Goal: Check status: Check status

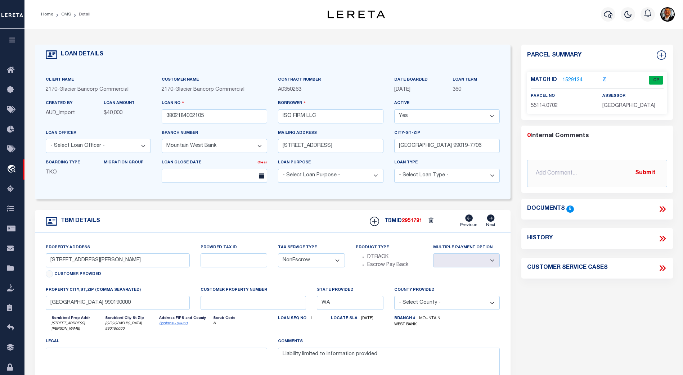
select select "4575"
select select "NonEscrow"
click at [11, 110] on icon at bounding box center [13, 110] width 12 height 9
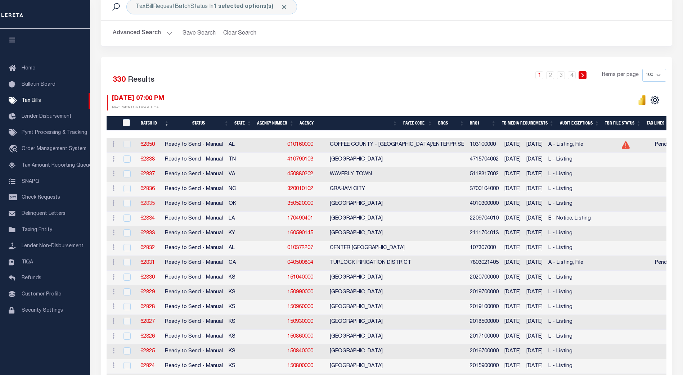
click at [153, 202] on link "62835" at bounding box center [147, 203] width 14 height 5
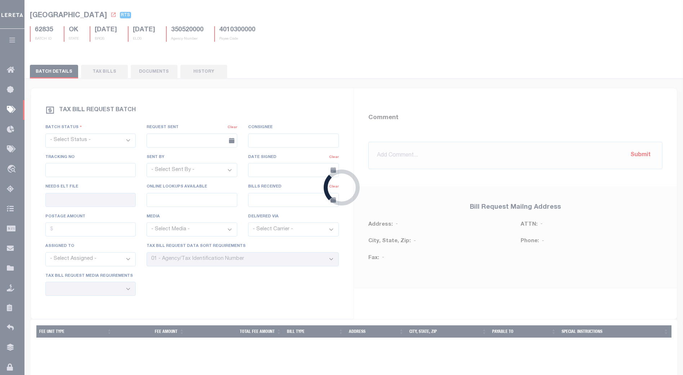
select select "RTS"
type input "No"
type input "Yes"
select select
select select "20"
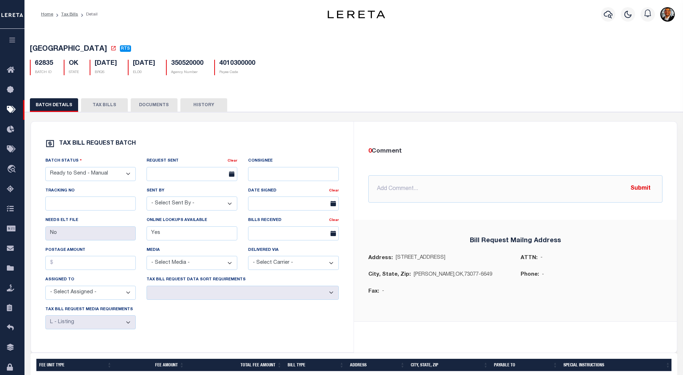
click at [102, 107] on button "TAX BILLS" at bounding box center [104, 105] width 47 height 14
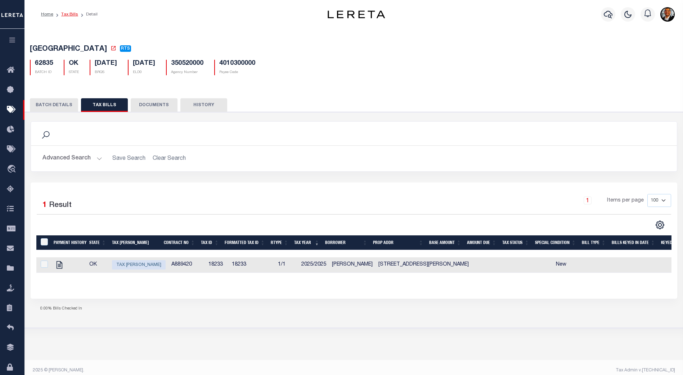
click at [72, 15] on link "Tax Bills" at bounding box center [69, 14] width 17 height 4
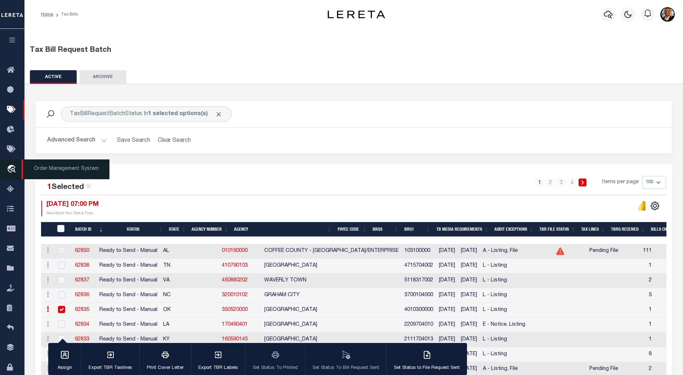
click at [10, 167] on icon "travel_explore" at bounding box center [13, 169] width 12 height 9
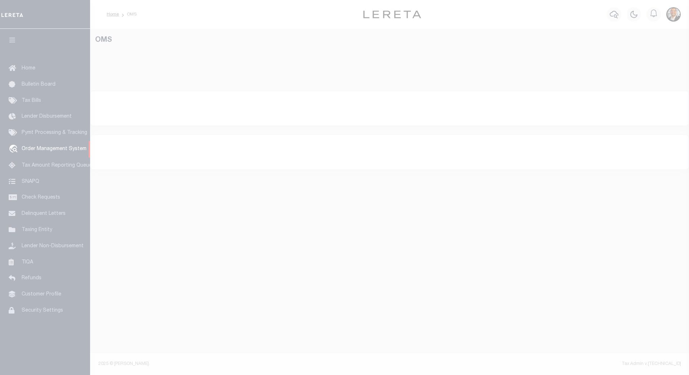
select select "200"
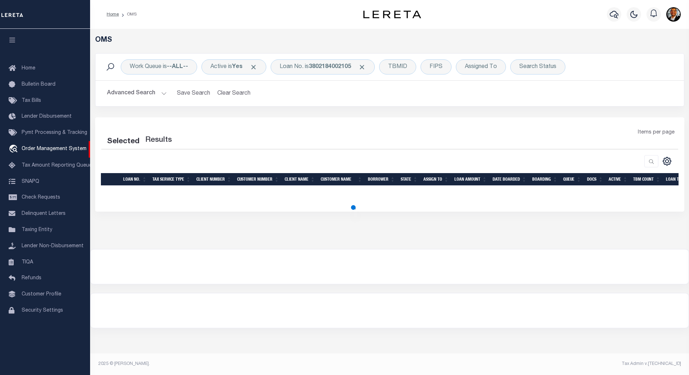
select select "200"
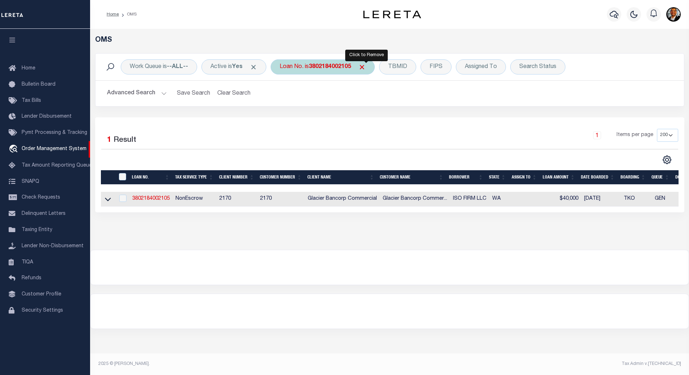
click at [366, 65] on span "Click to Remove" at bounding box center [362, 67] width 8 height 8
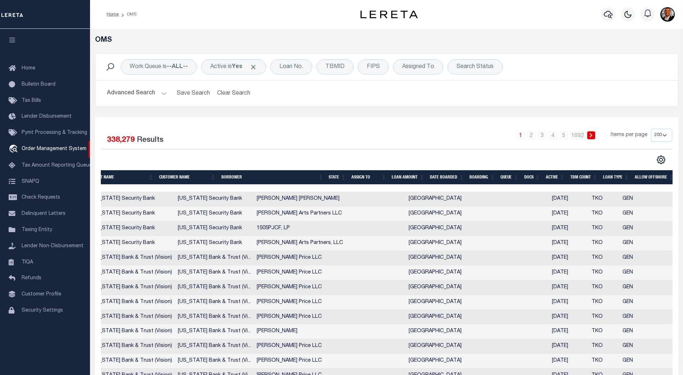
click at [578, 178] on th "TBM COUNT" at bounding box center [584, 177] width 33 height 15
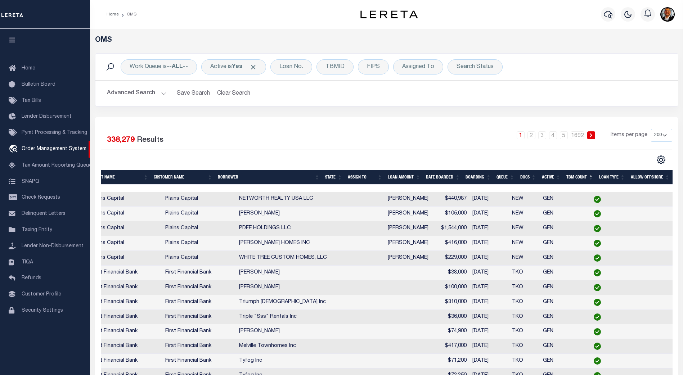
click at [578, 178] on th "TBM COUNT" at bounding box center [580, 177] width 33 height 15
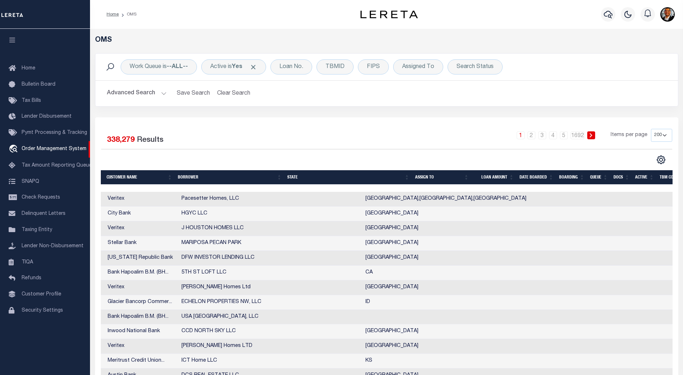
scroll to position [0, 345]
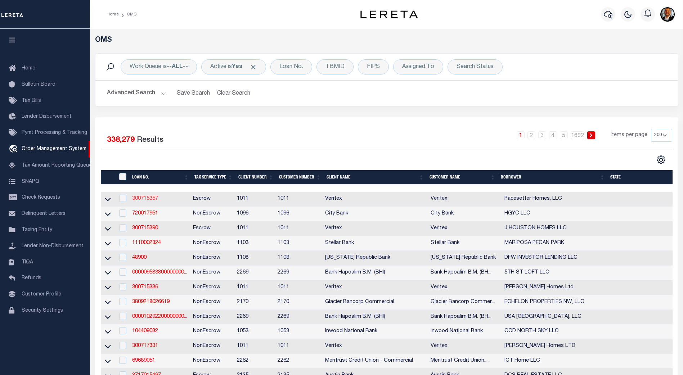
click at [148, 199] on link "300715357" at bounding box center [145, 198] width 26 height 5
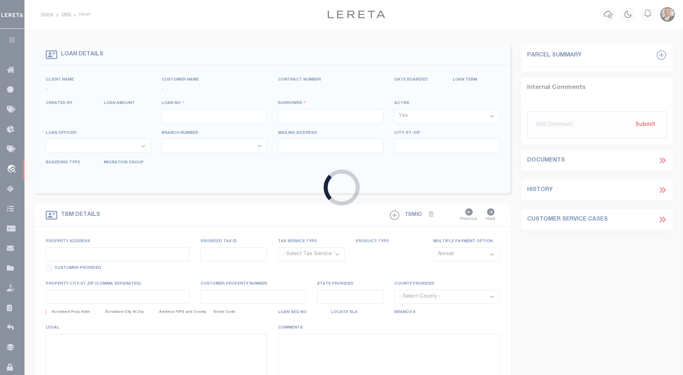
type input "300715357"
type input "Pacesetter Homes, LLC"
select select
select select "NonEscrow"
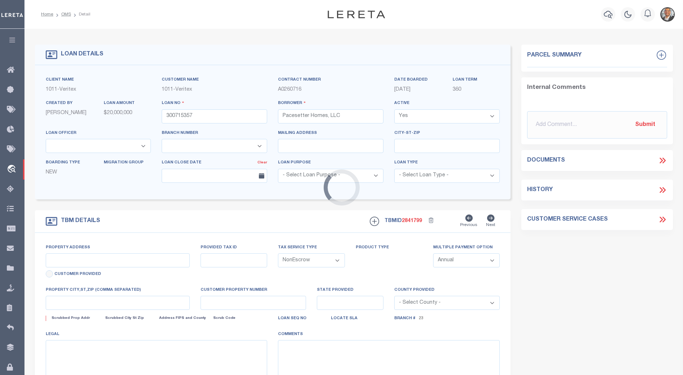
type input "22 LOTS STAR RANCH, PHASE 6,"
select select
type input "[PERSON_NAME], [GEOGRAPHIC_DATA], 78634"
type input "[GEOGRAPHIC_DATA]"
select select "7434"
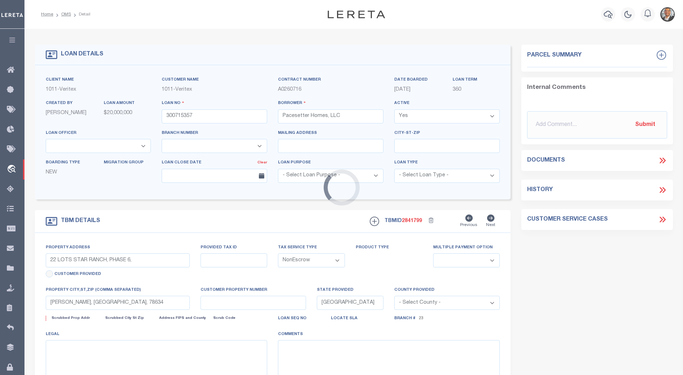
select select "65"
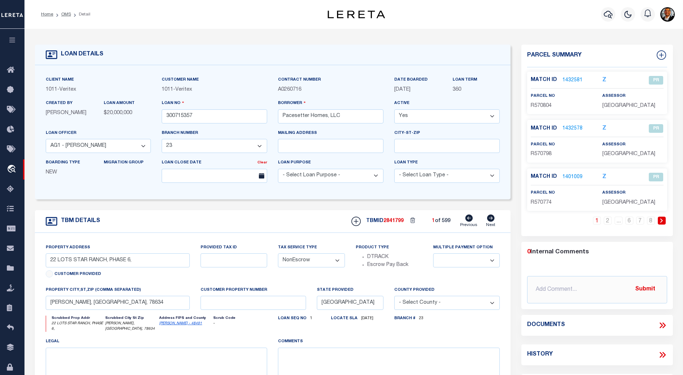
click at [659, 327] on icon at bounding box center [662, 325] width 9 height 9
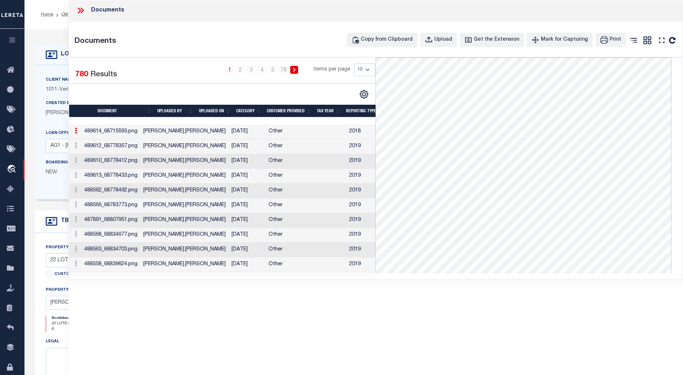
click at [82, 9] on icon at bounding box center [82, 11] width 3 height 6
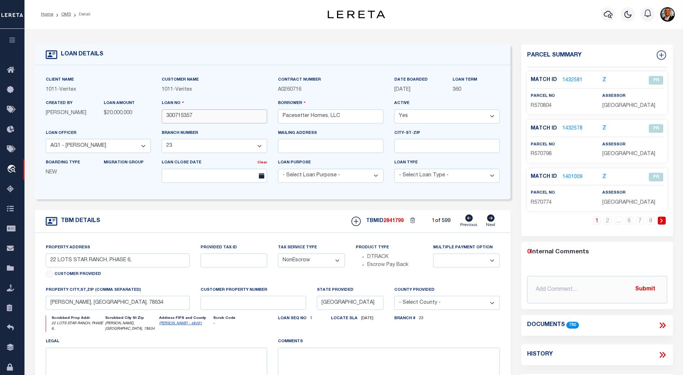
drag, startPoint x: 198, startPoint y: 117, endPoint x: 149, endPoint y: 115, distance: 48.3
click at [149, 115] on div "Client Name 1011 - Veritex Customer Name 1011 - Veritex 360" at bounding box center [272, 132] width 465 height 113
